Goal: Navigation & Orientation: Find specific page/section

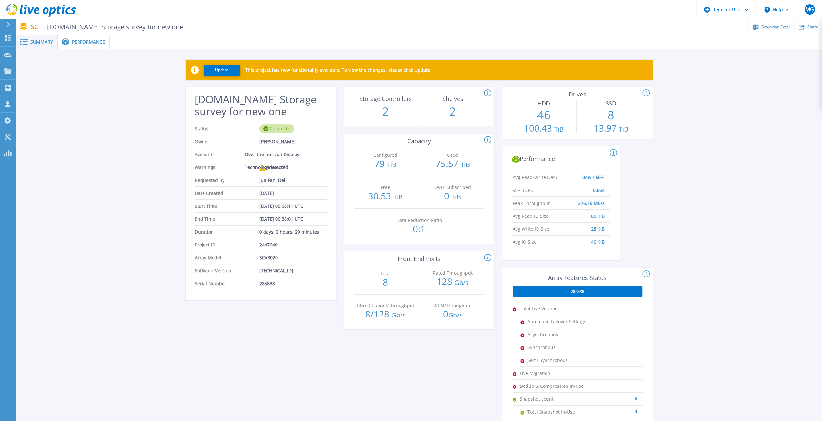
click at [29, 40] on span at bounding box center [23, 42] width 14 height 6
click at [8, 38] on icon at bounding box center [8, 38] width 8 height 6
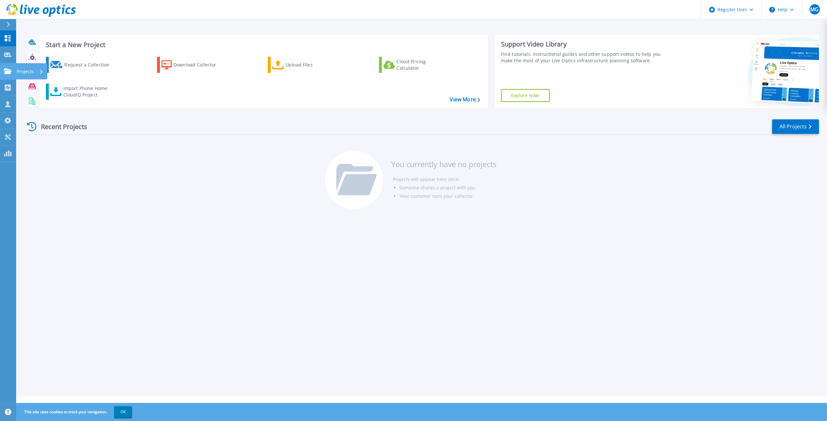
click at [5, 68] on icon at bounding box center [8, 70] width 8 height 5
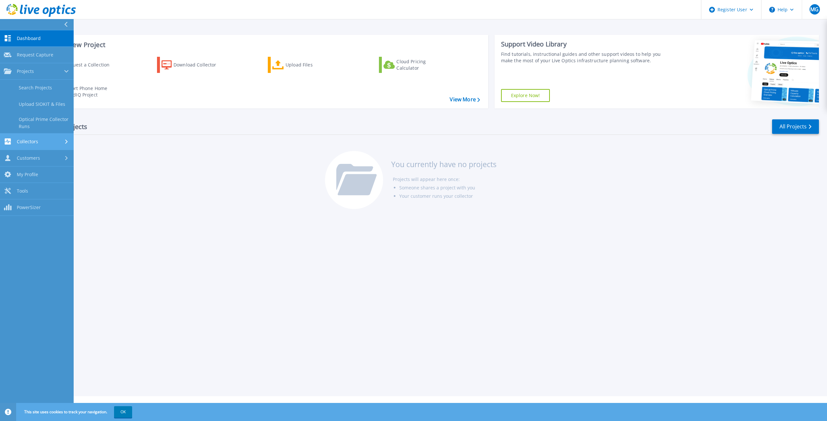
click at [35, 139] on span "Collectors" at bounding box center [27, 142] width 21 height 6
click at [41, 159] on div "Customers" at bounding box center [37, 158] width 66 height 6
click at [43, 191] on link "My Profile My Profile" at bounding box center [37, 195] width 74 height 16
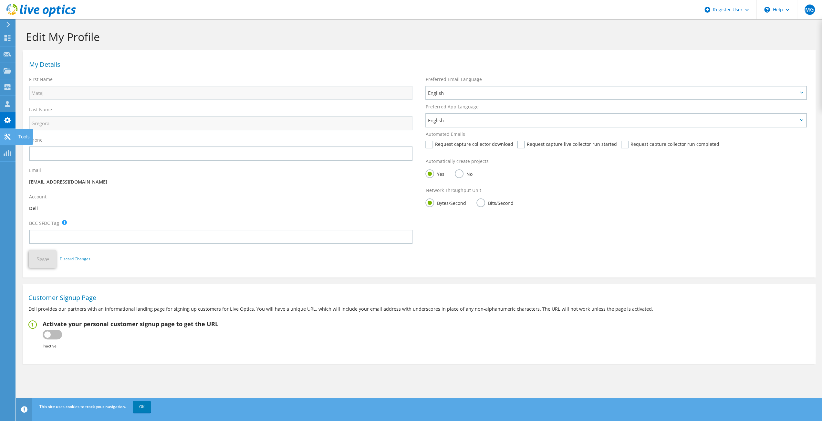
click at [6, 136] on use at bounding box center [7, 137] width 6 height 6
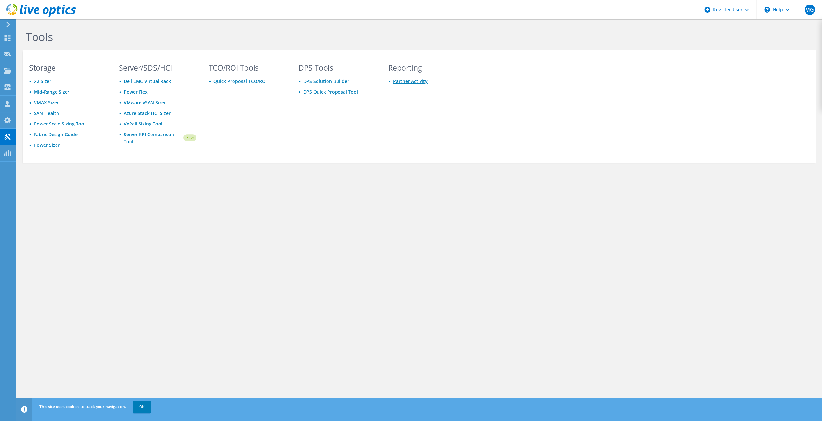
click at [414, 82] on link "Partner Activity" at bounding box center [410, 81] width 35 height 6
click at [9, 38] on use at bounding box center [8, 38] width 6 height 6
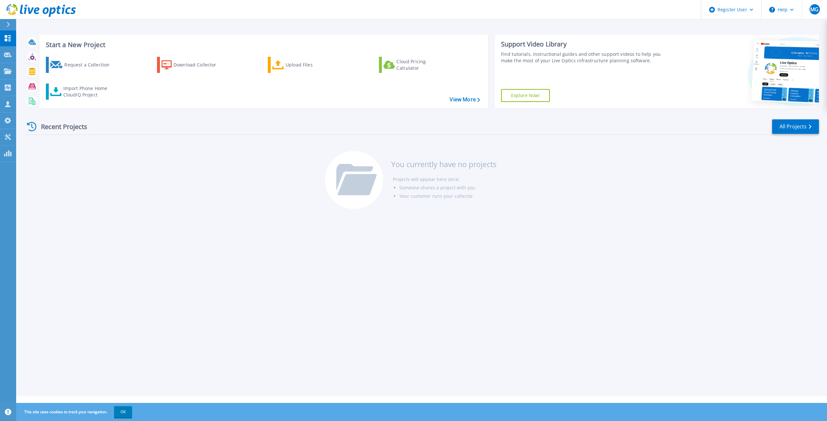
click at [6, 23] on div at bounding box center [11, 24] width 10 height 11
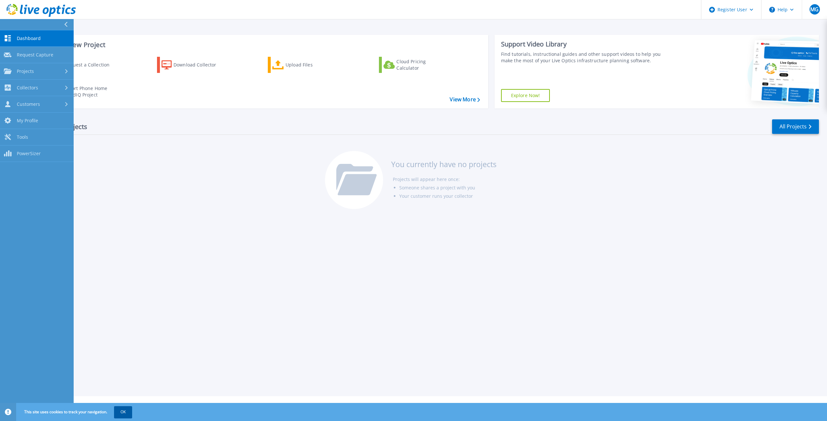
click at [125, 417] on button "OK" at bounding box center [123, 413] width 18 height 12
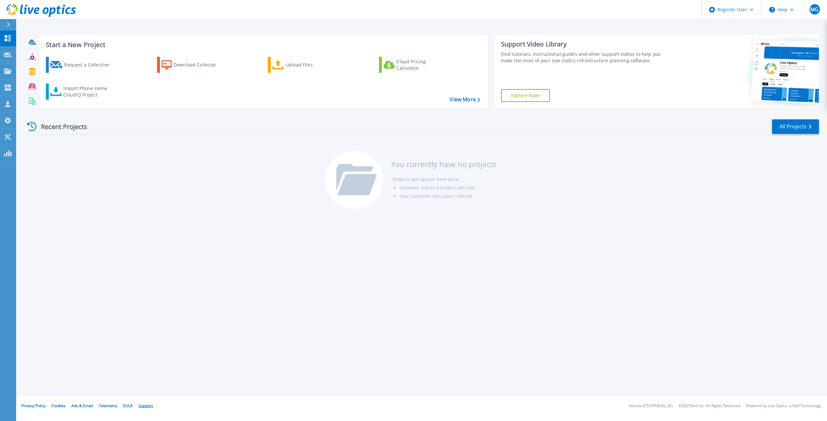
click at [141, 406] on link "Support" at bounding box center [146, 405] width 14 height 5
